Goal: Book appointment/travel/reservation

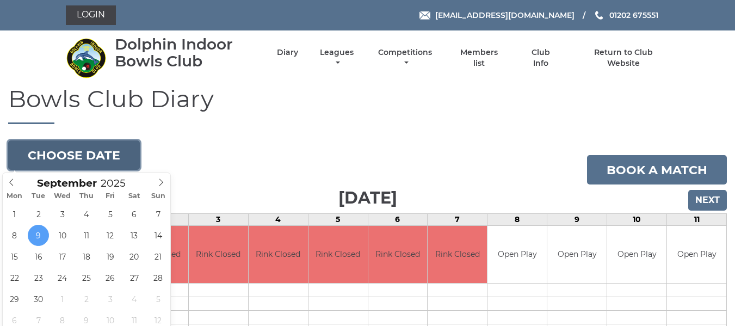
click at [86, 157] on button "Choose date" at bounding box center [74, 154] width 132 height 29
type input "2025-09-25"
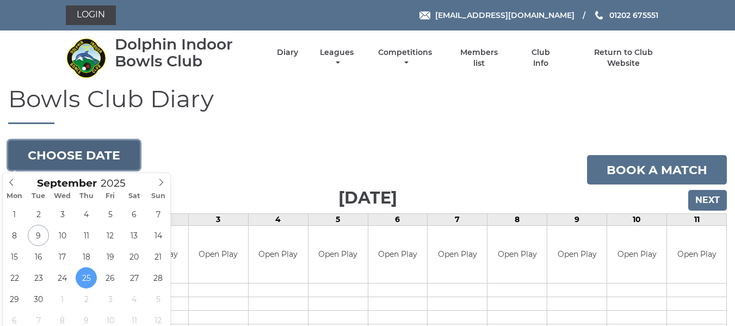
click at [98, 156] on button "Choose date" at bounding box center [74, 154] width 132 height 29
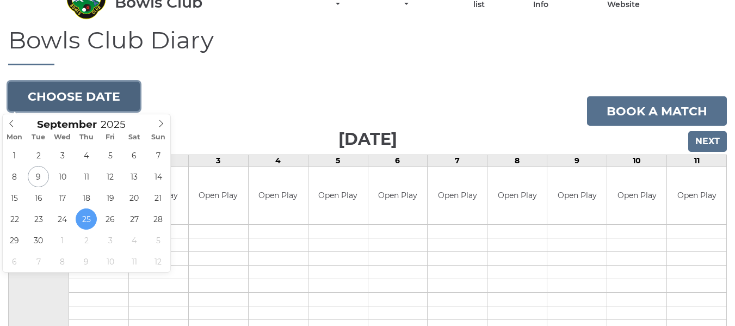
scroll to position [54, 0]
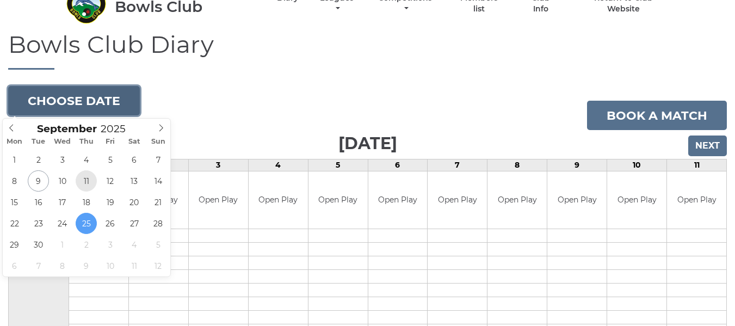
type input "2025-09-11"
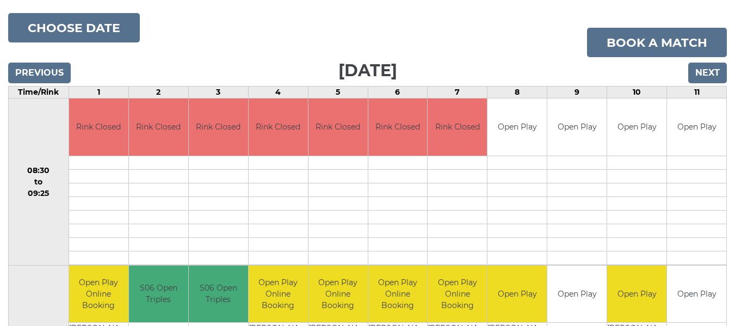
scroll to position [109, 0]
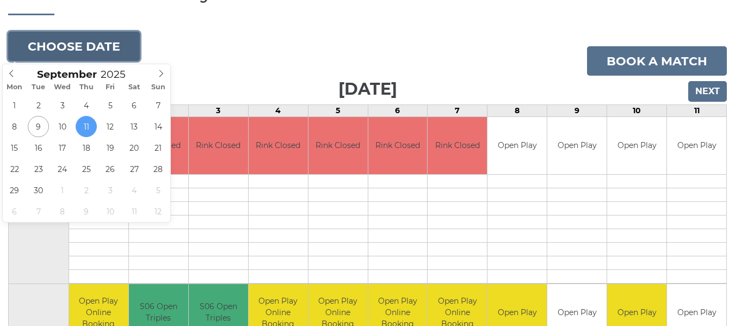
click at [83, 47] on button "Choose date" at bounding box center [74, 46] width 132 height 29
type input "[DATE]"
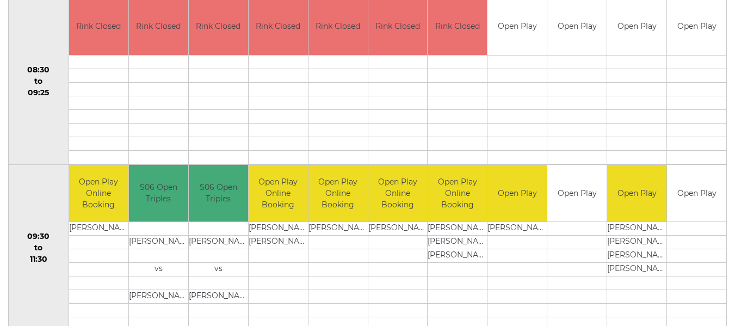
scroll to position [272, 0]
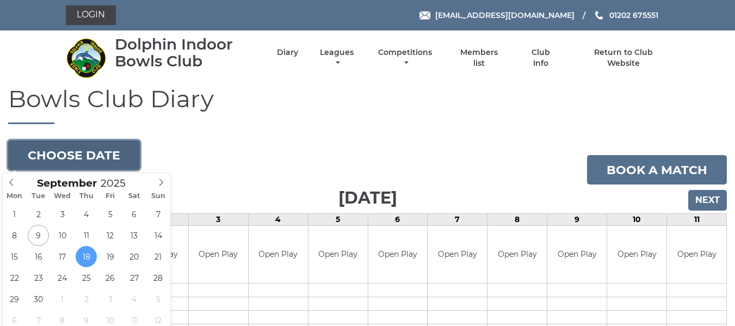
click at [89, 152] on button "Choose date" at bounding box center [74, 154] width 132 height 29
type input "[DATE]"
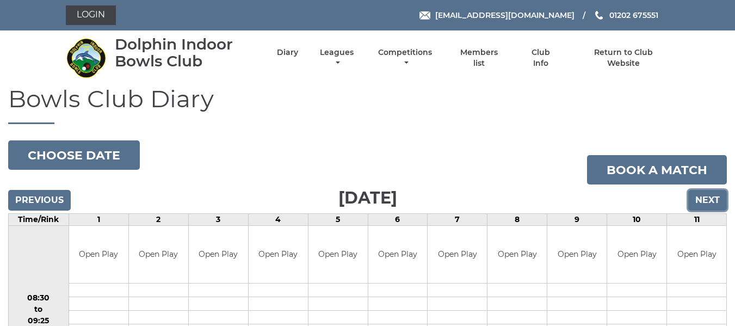
click at [704, 196] on input "Next" at bounding box center [707, 200] width 39 height 21
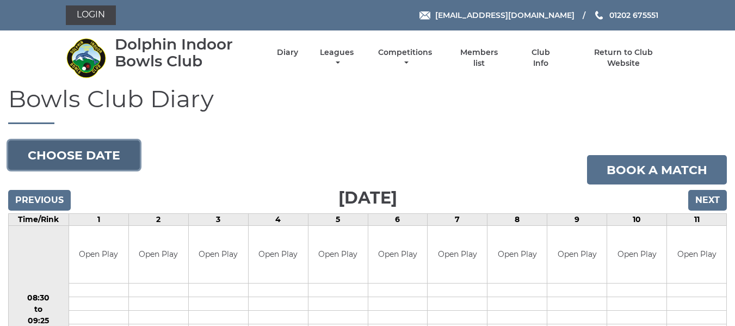
click at [74, 153] on button "Choose date" at bounding box center [74, 154] width 132 height 29
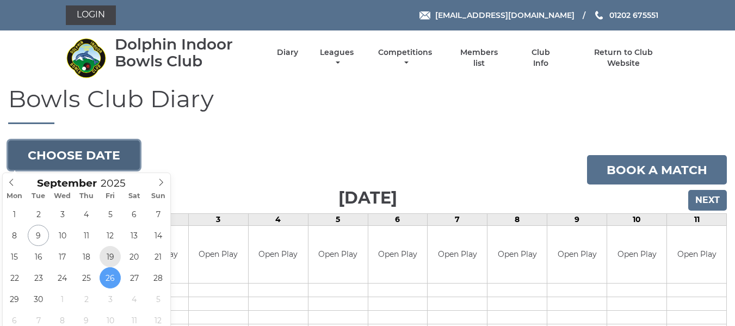
type input "[DATE]"
